Goal: Transaction & Acquisition: Obtain resource

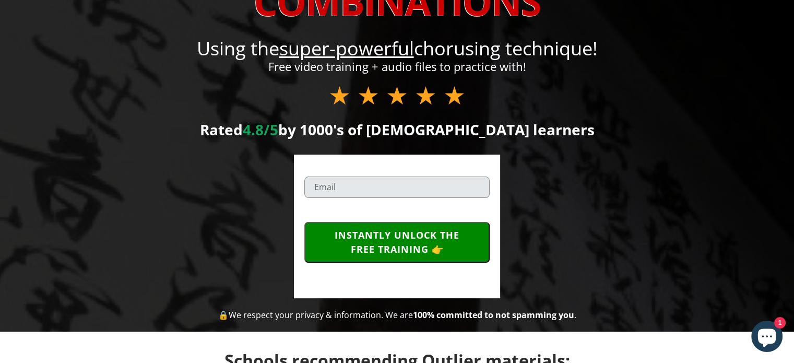
scroll to position [196, 0]
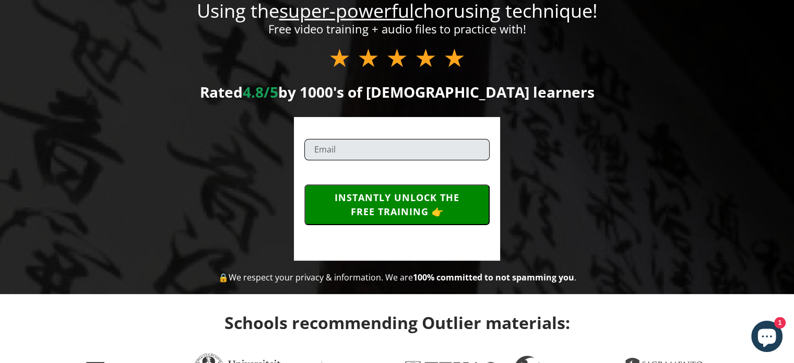
click at [405, 146] on input "email" at bounding box center [396, 149] width 185 height 21
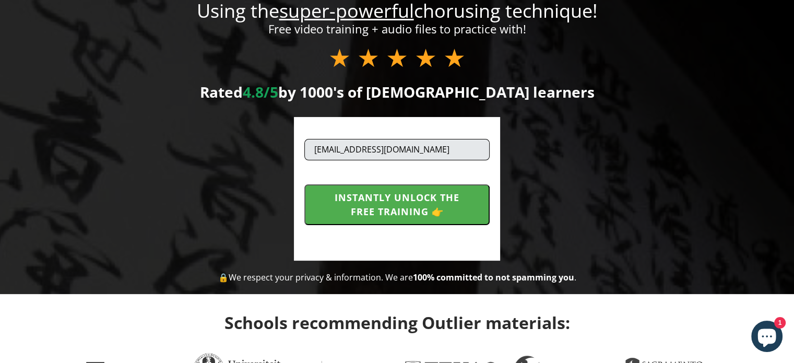
type input "[EMAIL_ADDRESS][DOMAIN_NAME]"
click at [380, 207] on button "INSTANTLY UNLOCK THE FREE TRAINING 👉" at bounding box center [396, 204] width 185 height 41
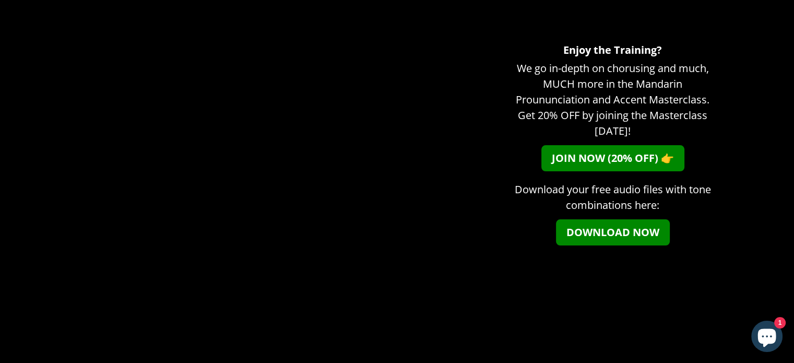
scroll to position [168, 0]
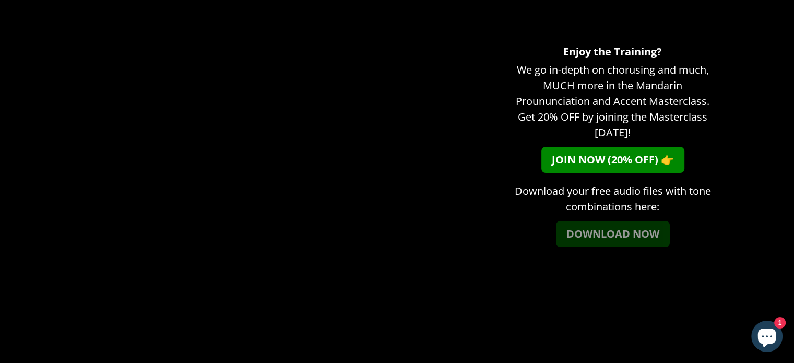
click at [637, 228] on link "DOWNLOAD NOW" at bounding box center [613, 234] width 114 height 26
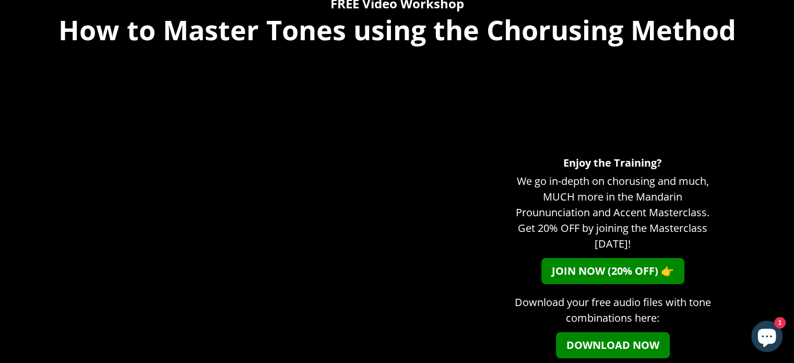
scroll to position [64, 0]
